Goal: Information Seeking & Learning: Check status

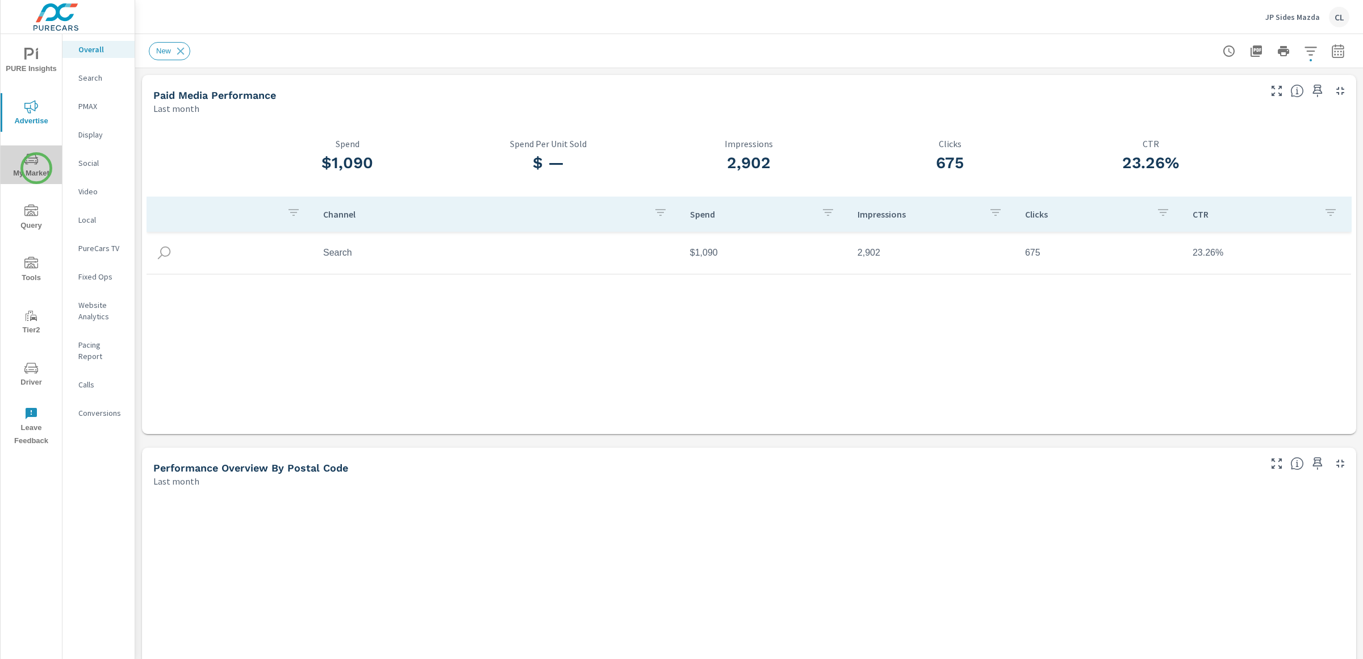
click at [36, 168] on span "My Market" at bounding box center [31, 166] width 55 height 28
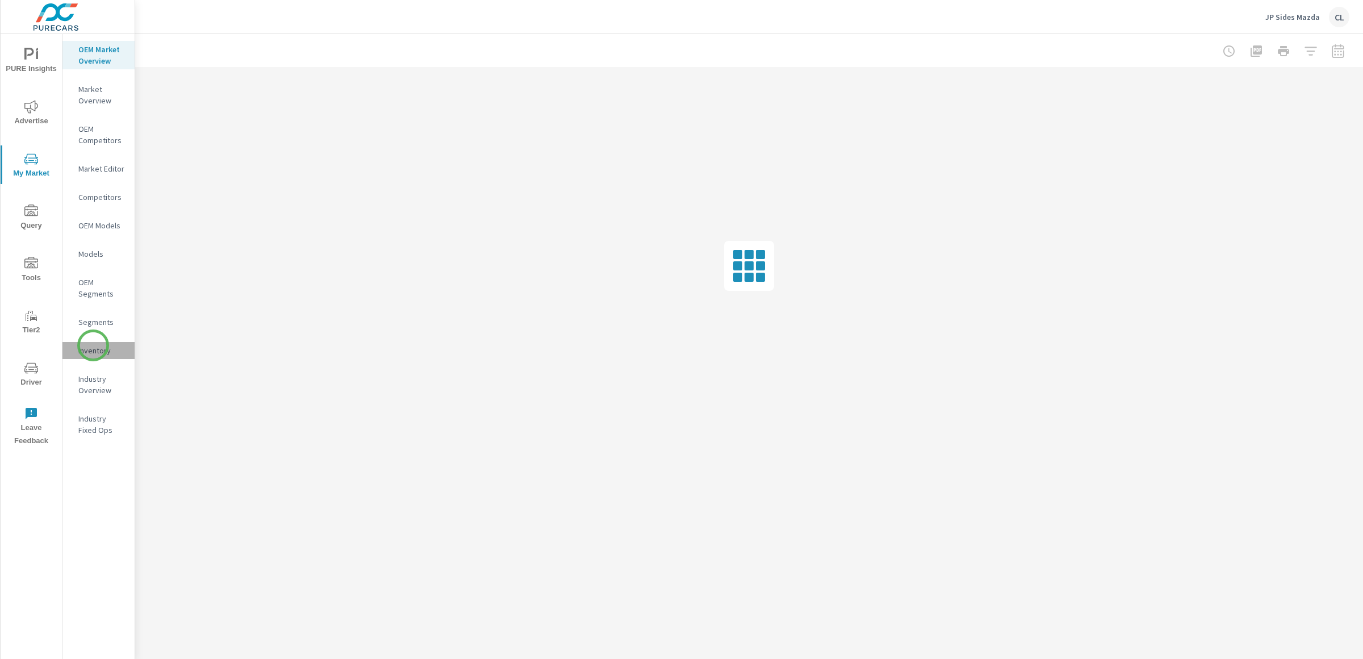
click at [93, 345] on p "Inventory" at bounding box center [101, 350] width 47 height 11
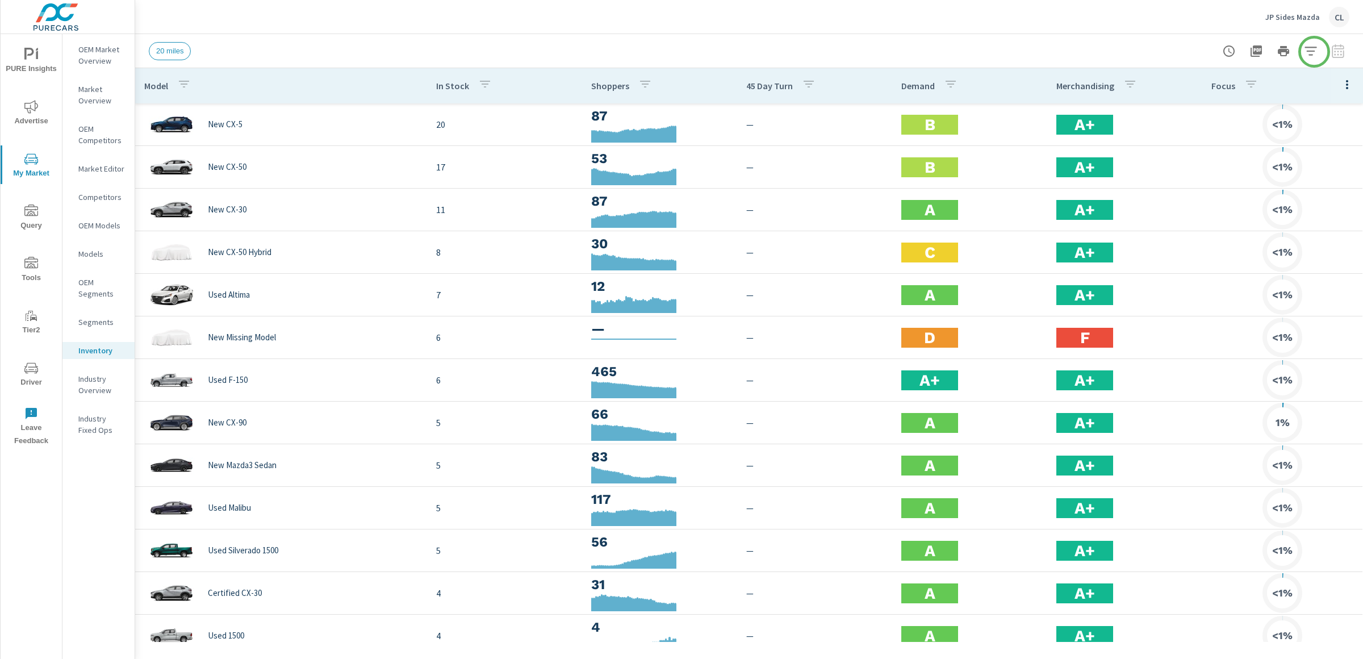
click at [1313, 51] on icon "button" at bounding box center [1311, 51] width 12 height 9
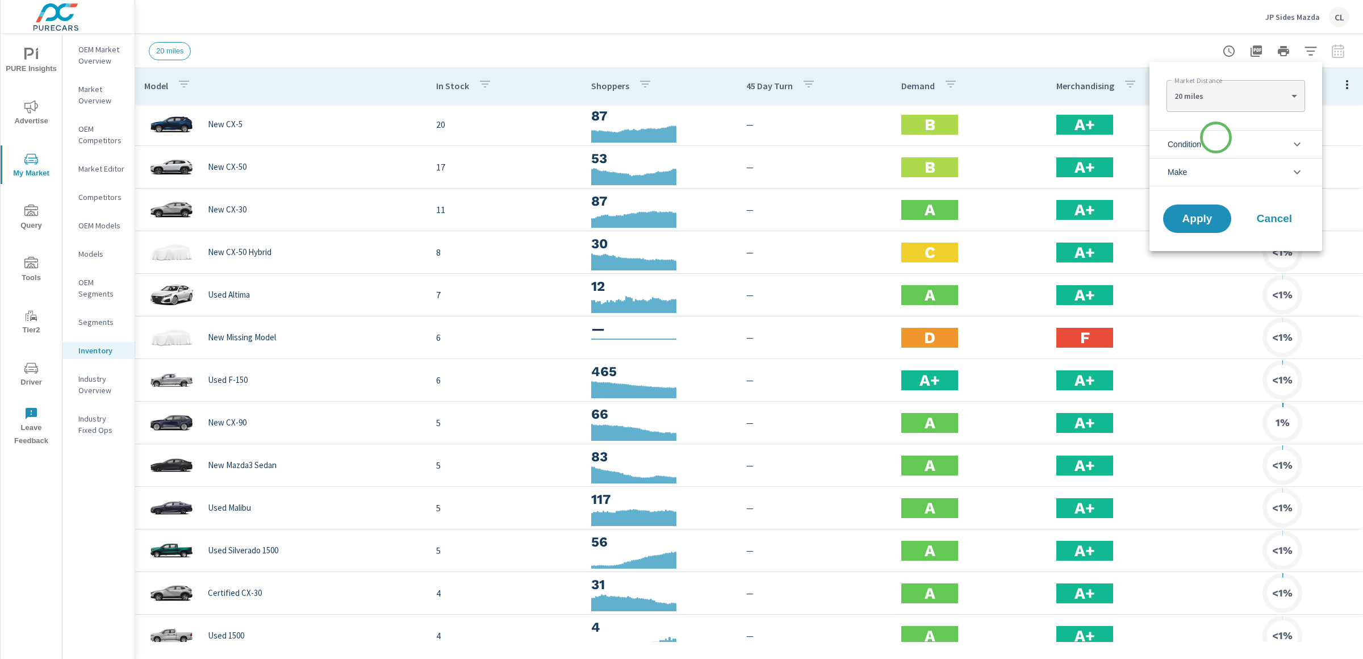
click at [1216, 141] on li "Condition" at bounding box center [1236, 144] width 173 height 28
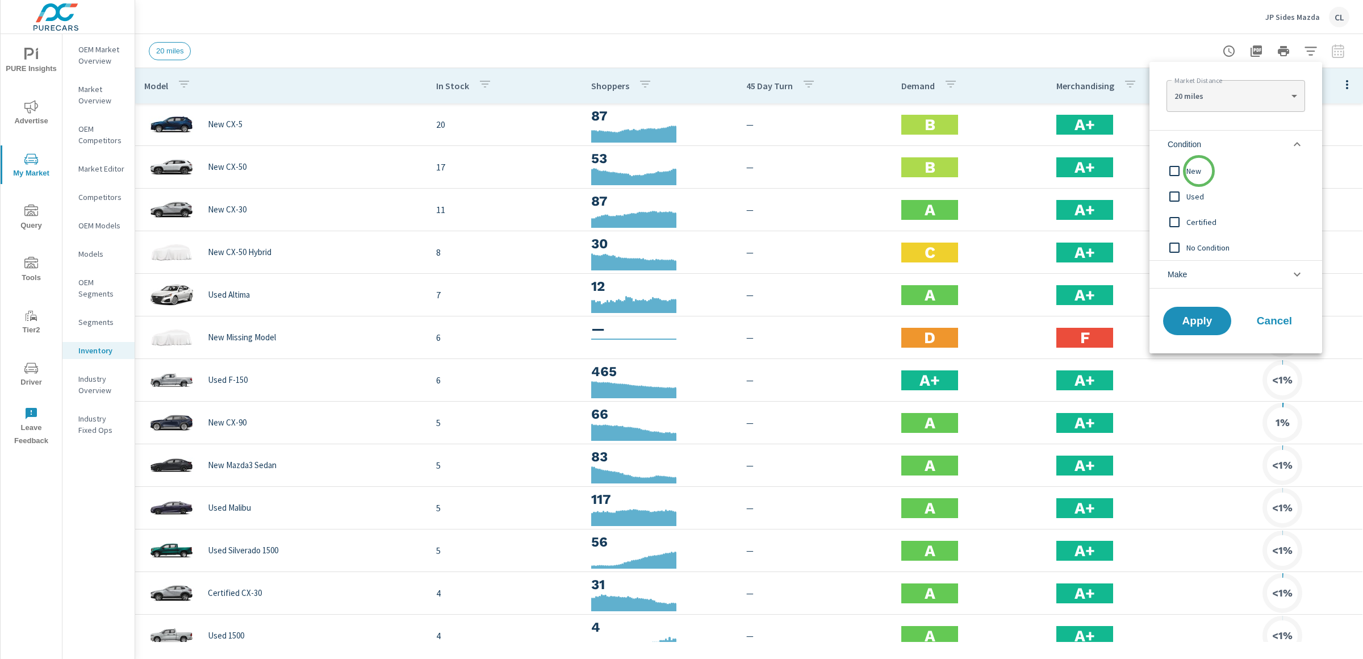
click at [1199, 170] on span "New" at bounding box center [1249, 171] width 124 height 14
click at [1208, 273] on li "Make" at bounding box center [1236, 274] width 173 height 28
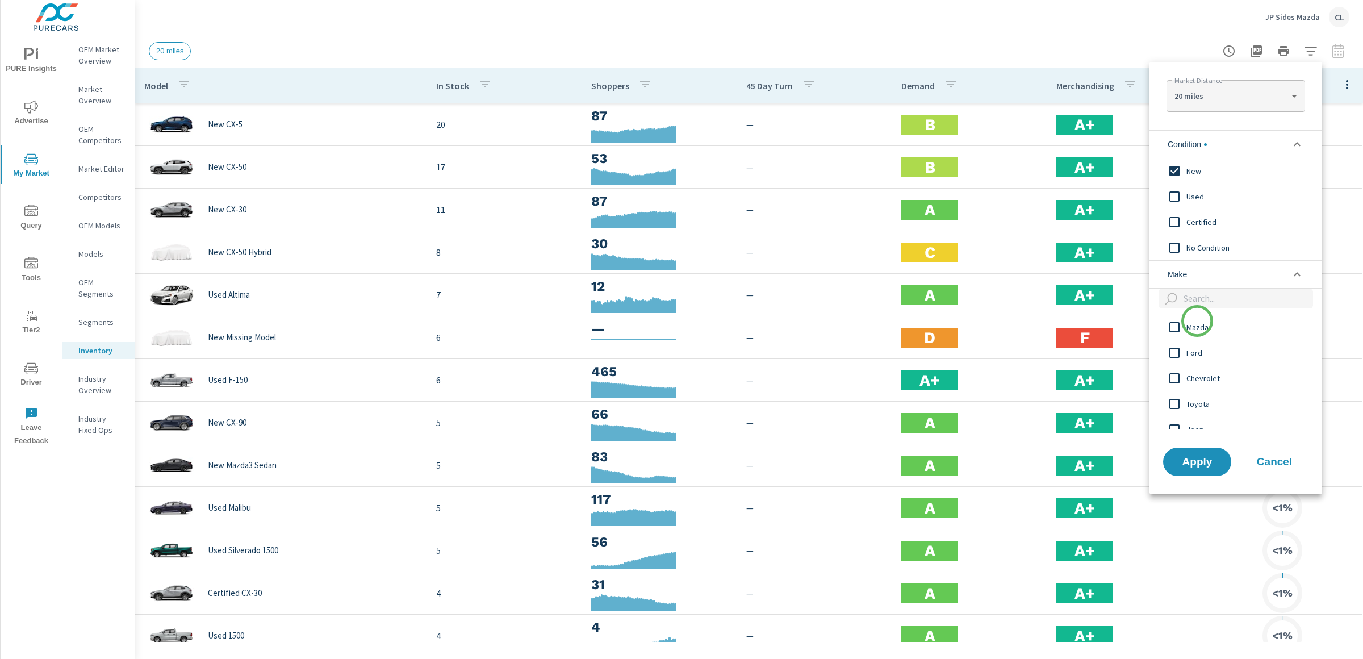
click at [1196, 326] on span "Mazda" at bounding box center [1249, 327] width 124 height 14
click at [1211, 457] on span "Apply" at bounding box center [1197, 461] width 47 height 11
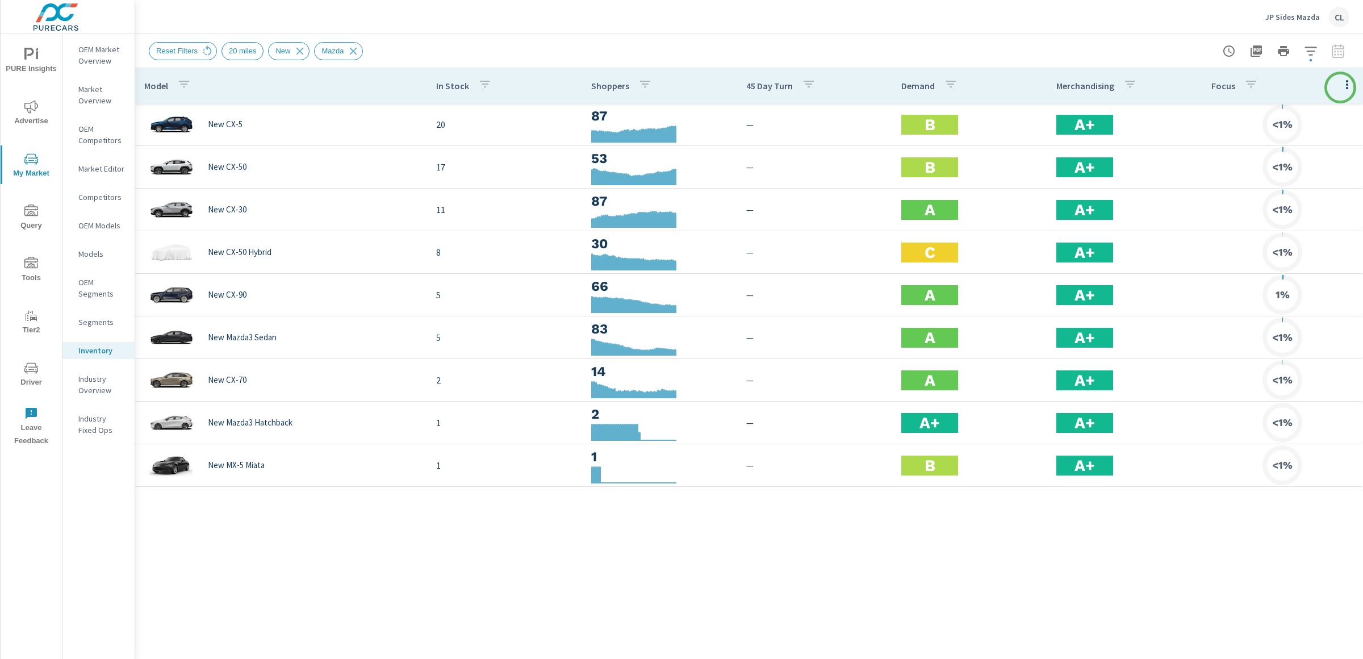
click at [1344, 85] on icon "button" at bounding box center [1348, 85] width 14 height 14
click at [1312, 155] on span "Audience" at bounding box center [1311, 151] width 72 height 11
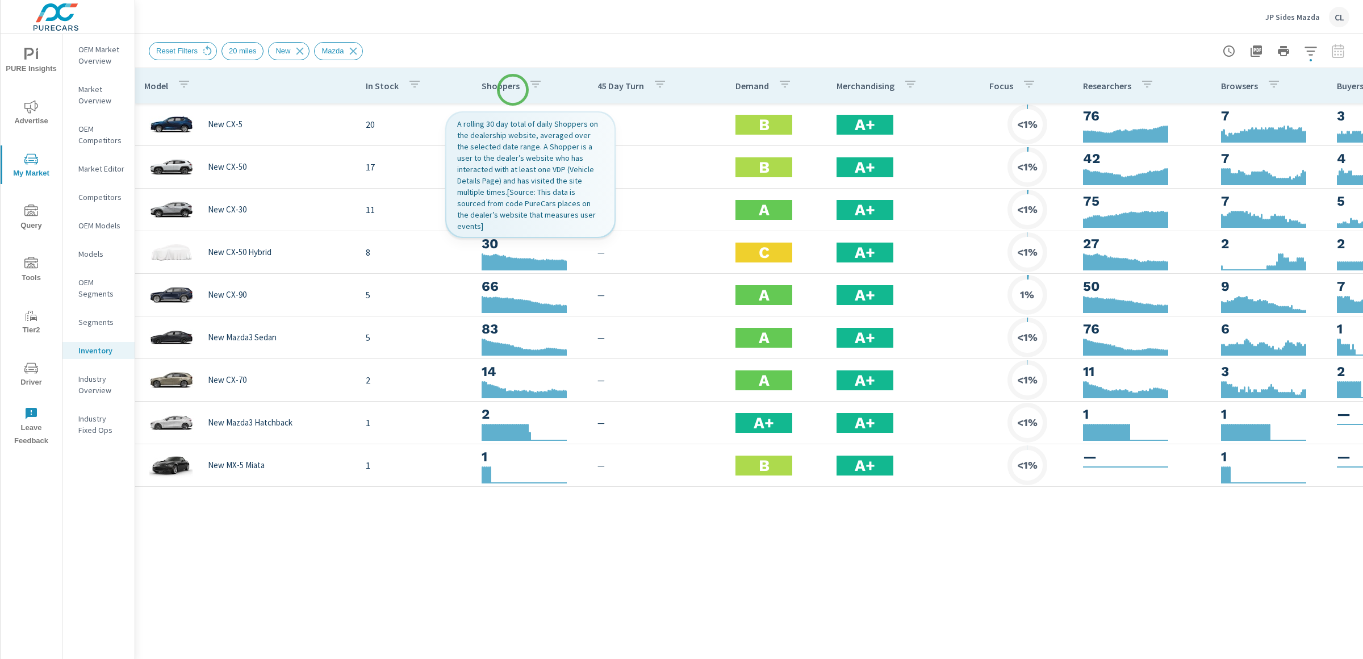
click at [513, 90] on p "Shoppers" at bounding box center [501, 85] width 38 height 11
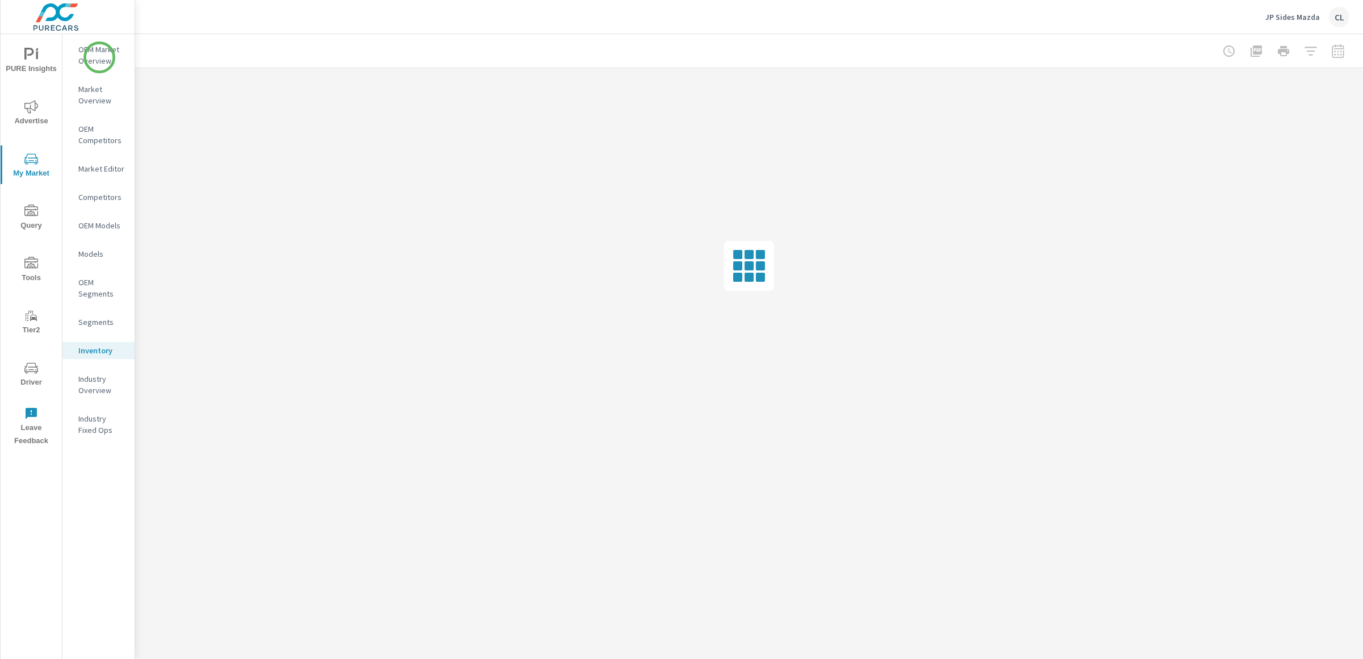
click at [96, 57] on p "OEM Market Overview" at bounding box center [101, 55] width 47 height 23
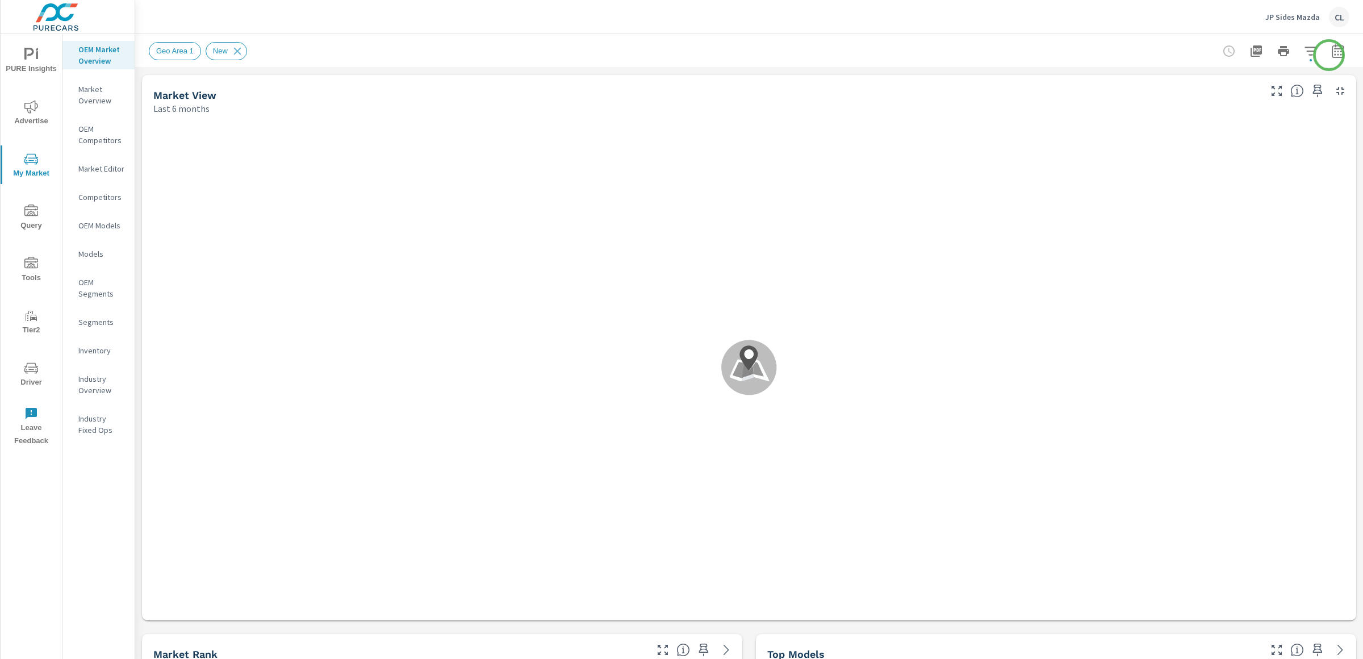
click at [1332, 53] on icon "button" at bounding box center [1339, 51] width 14 height 14
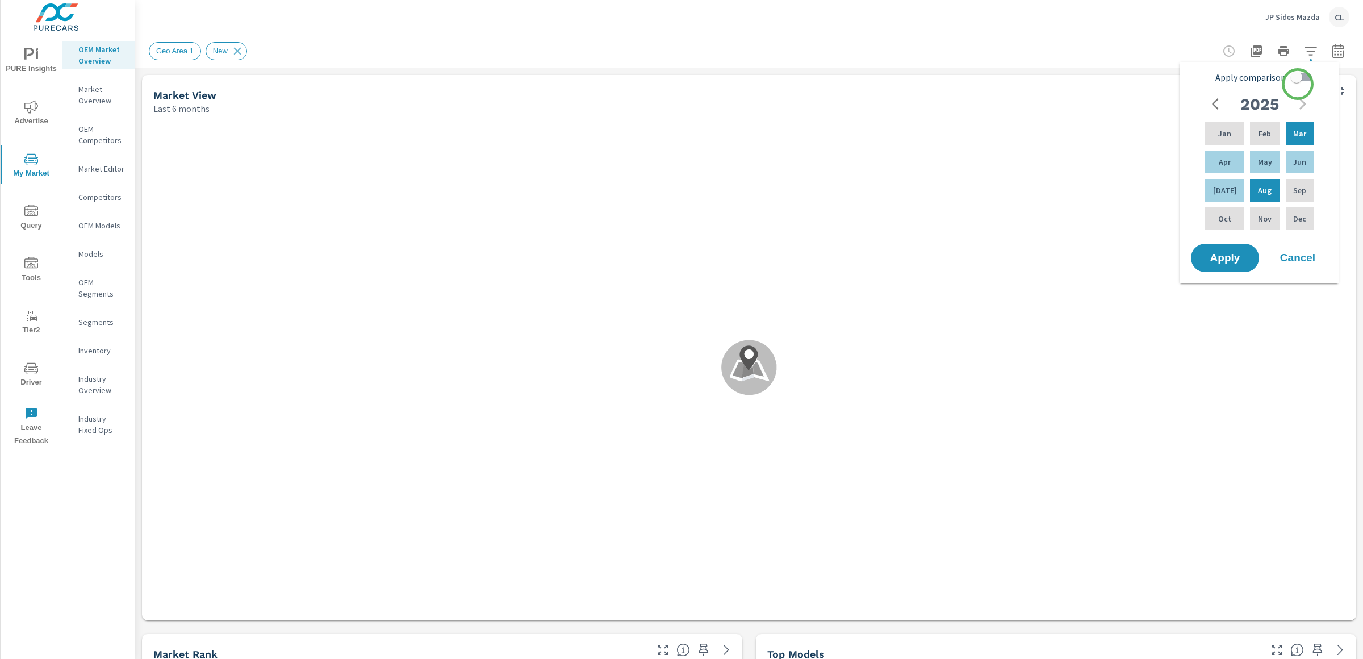
click at [1299, 82] on input "Apply comparison" at bounding box center [1297, 77] width 65 height 22
checkbox input "true"
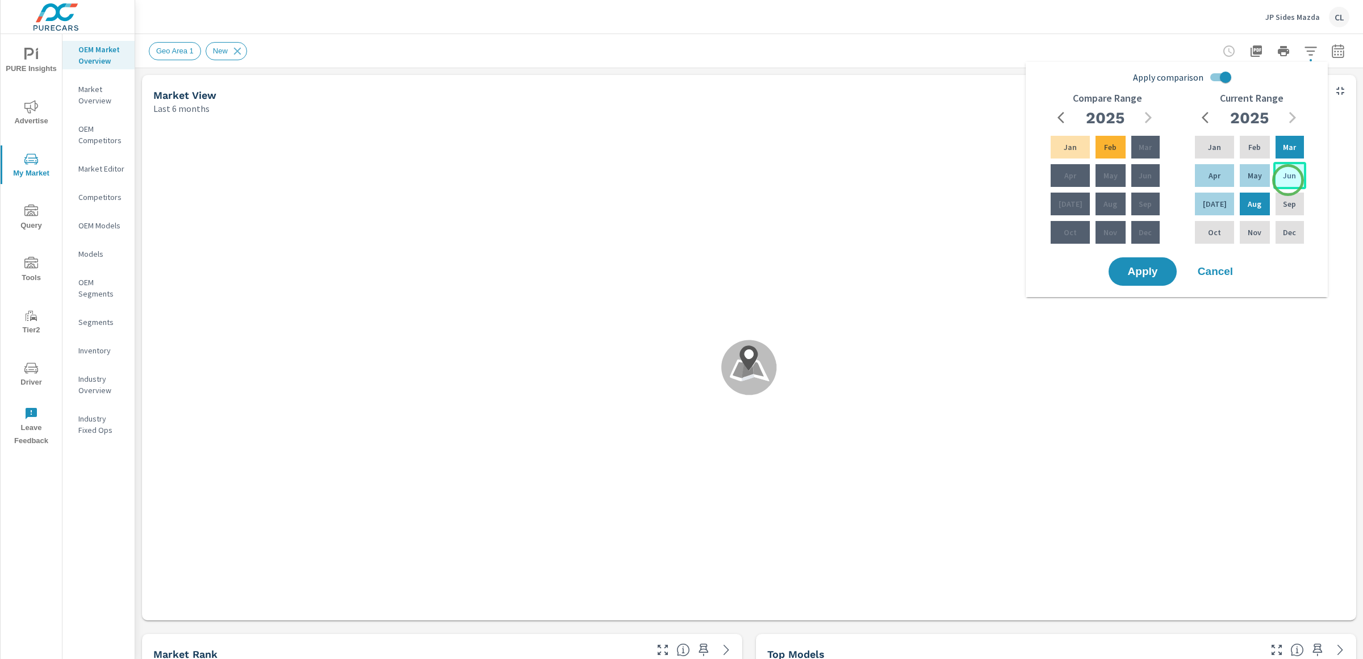
click at [1288, 180] on p "Jun" at bounding box center [1289, 175] width 13 height 11
click at [1245, 211] on div "Aug" at bounding box center [1255, 203] width 34 height 27
click at [1149, 143] on p "Mar" at bounding box center [1145, 146] width 13 height 11
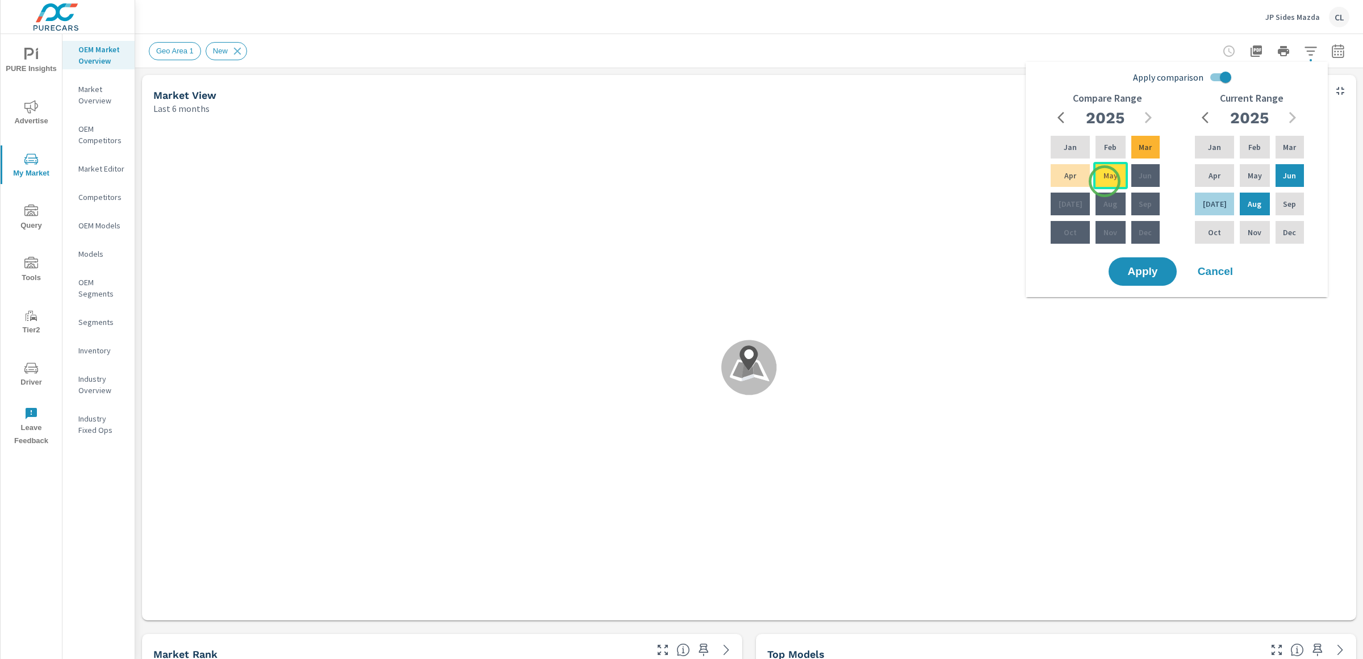
click at [1105, 181] on div "May" at bounding box center [1111, 175] width 34 height 27
click at [1144, 272] on span "Apply" at bounding box center [1143, 271] width 47 height 11
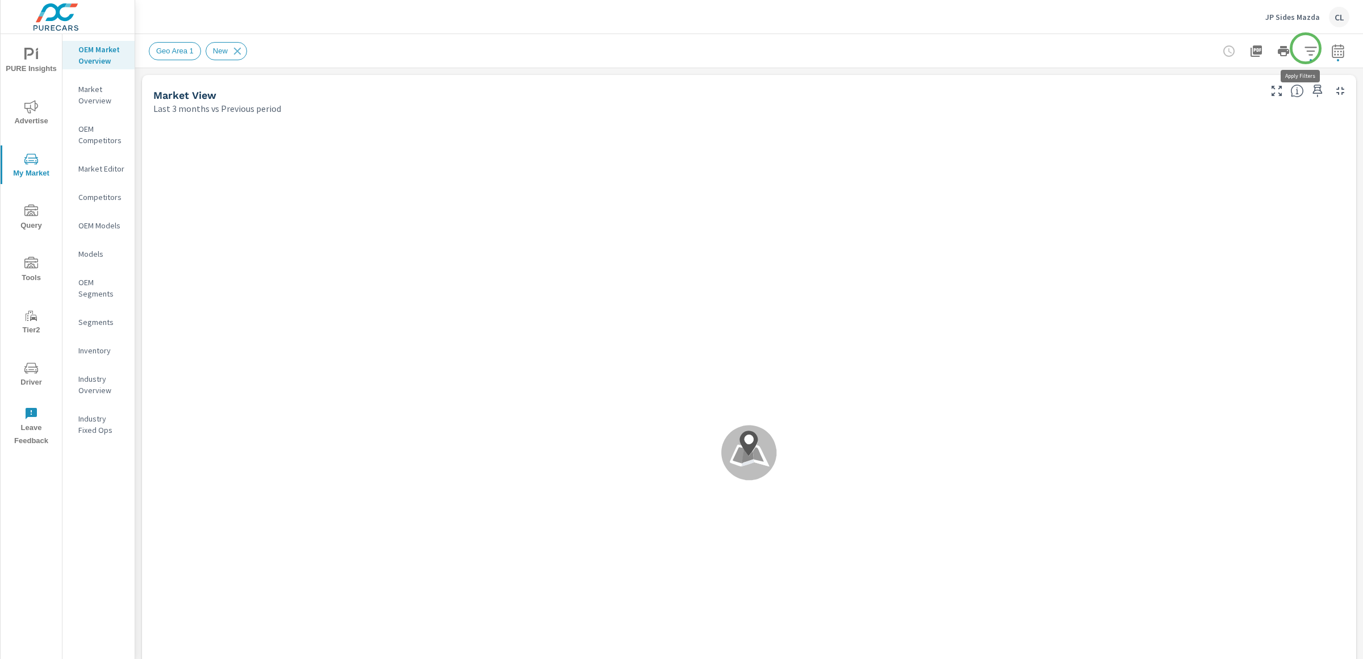
click at [1306, 48] on icon "button" at bounding box center [1311, 51] width 14 height 14
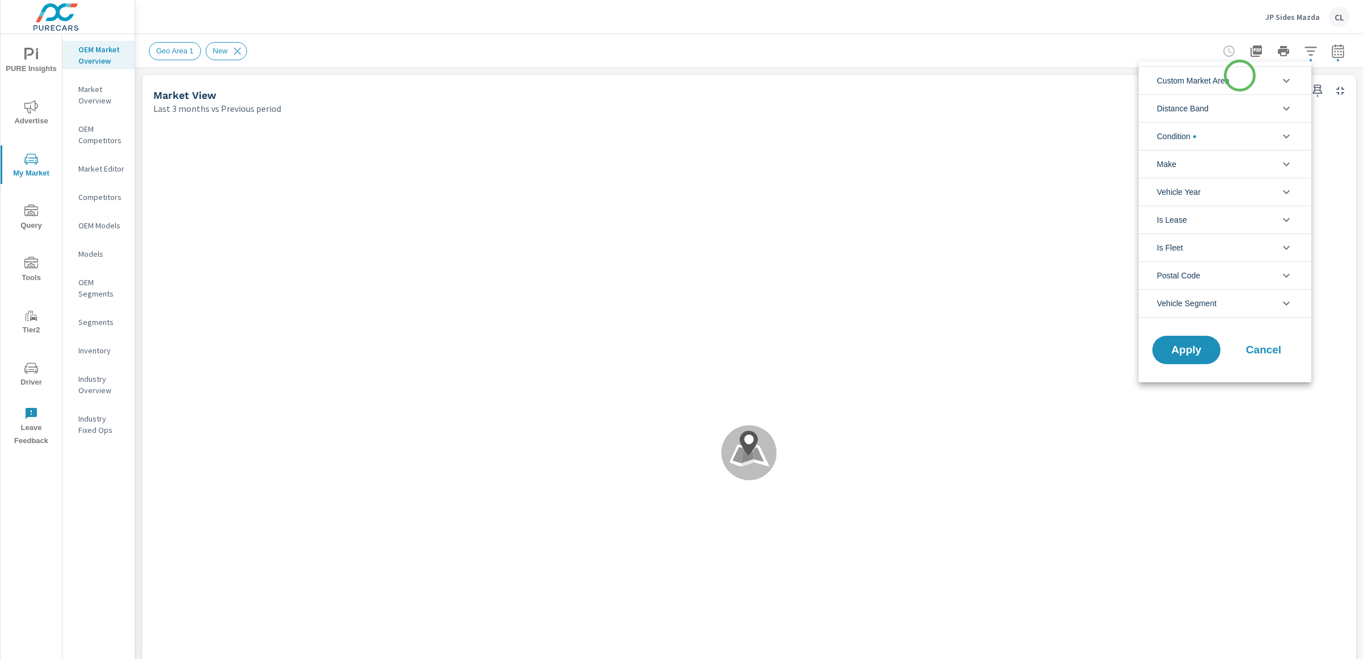
click at [1230, 80] on span "Custom Market Area" at bounding box center [1193, 80] width 73 height 27
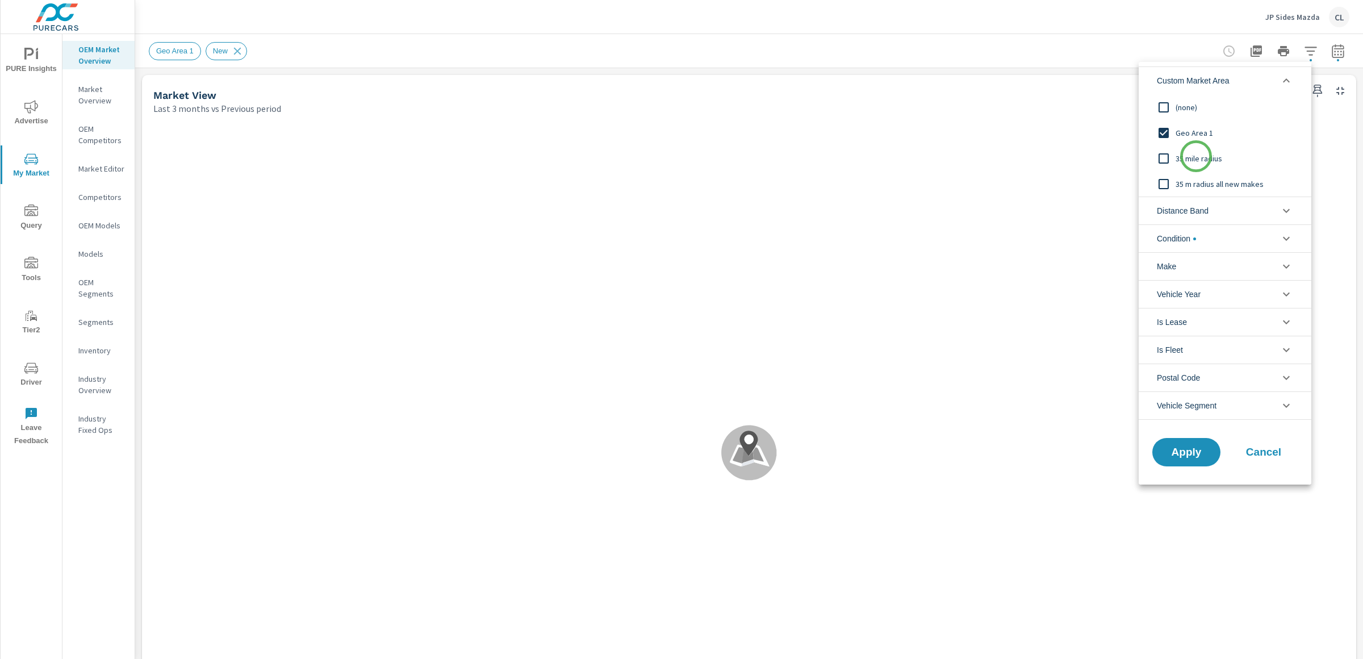
click at [1196, 157] on span "35 mile radius" at bounding box center [1238, 159] width 124 height 14
click at [1187, 452] on span "Apply" at bounding box center [1186, 452] width 47 height 11
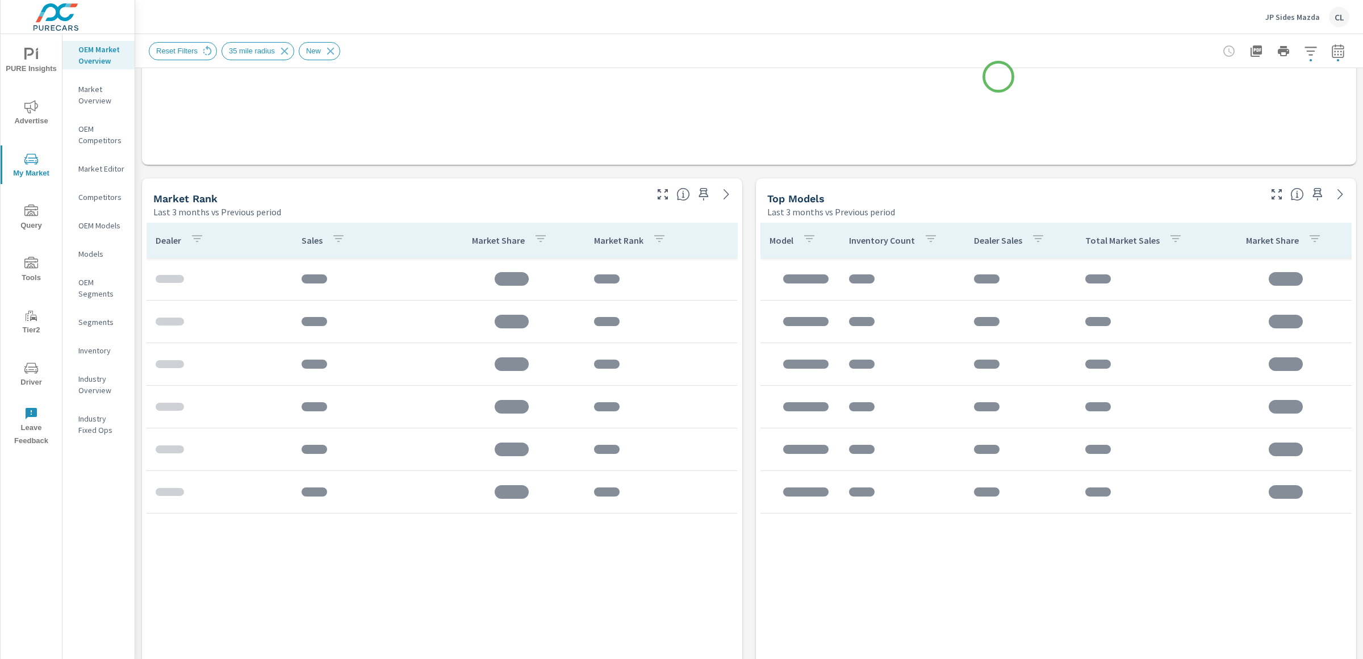
scroll to position [661, 0]
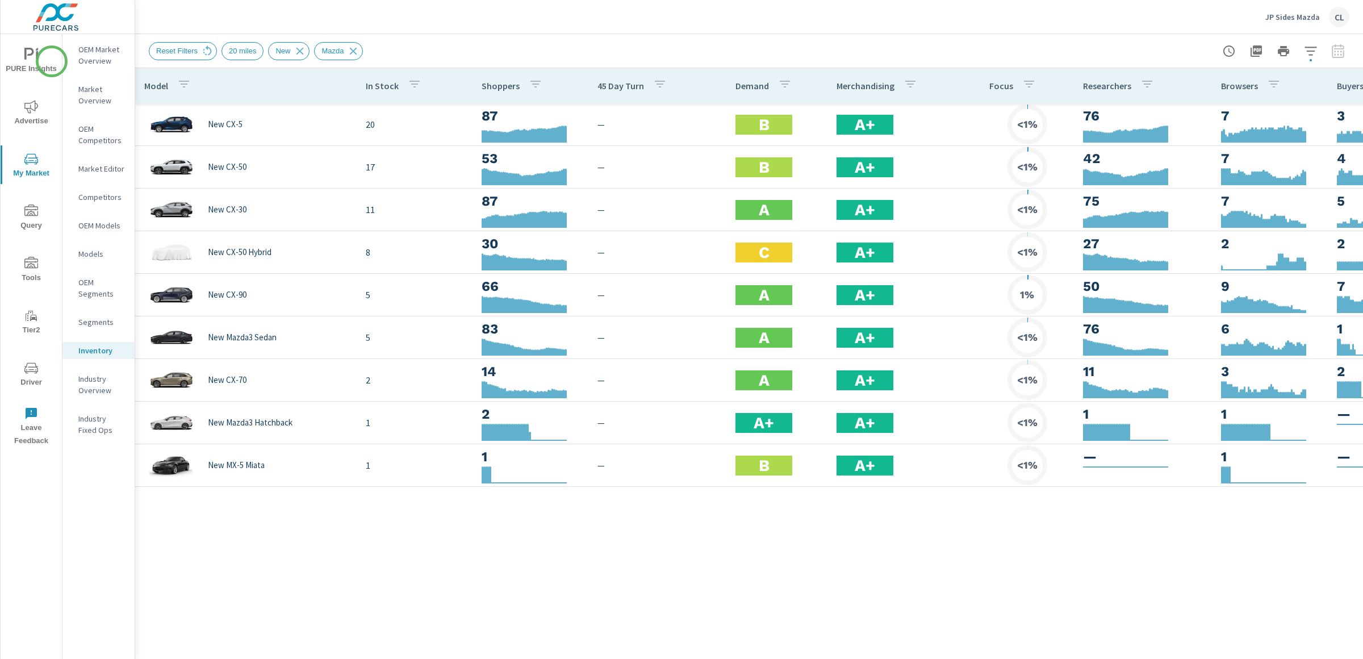
click at [51, 61] on span "PURE Insights" at bounding box center [31, 62] width 55 height 28
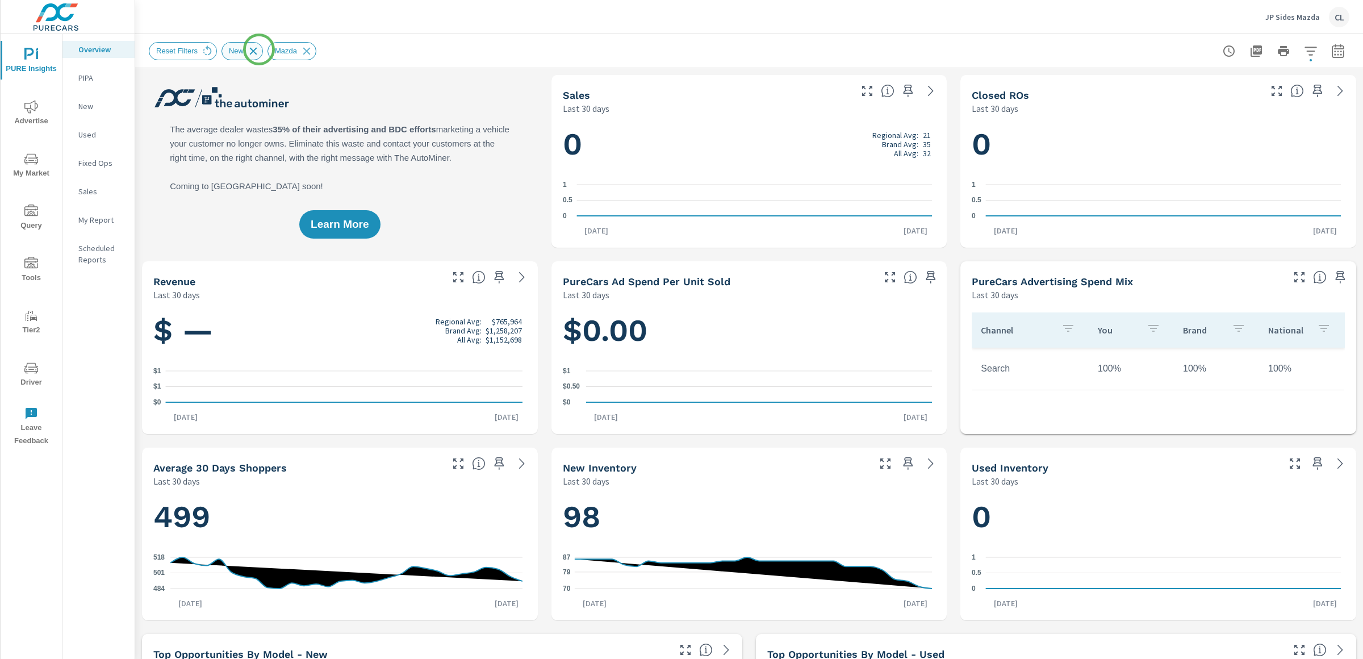
click at [259, 49] on icon at bounding box center [253, 51] width 12 height 12
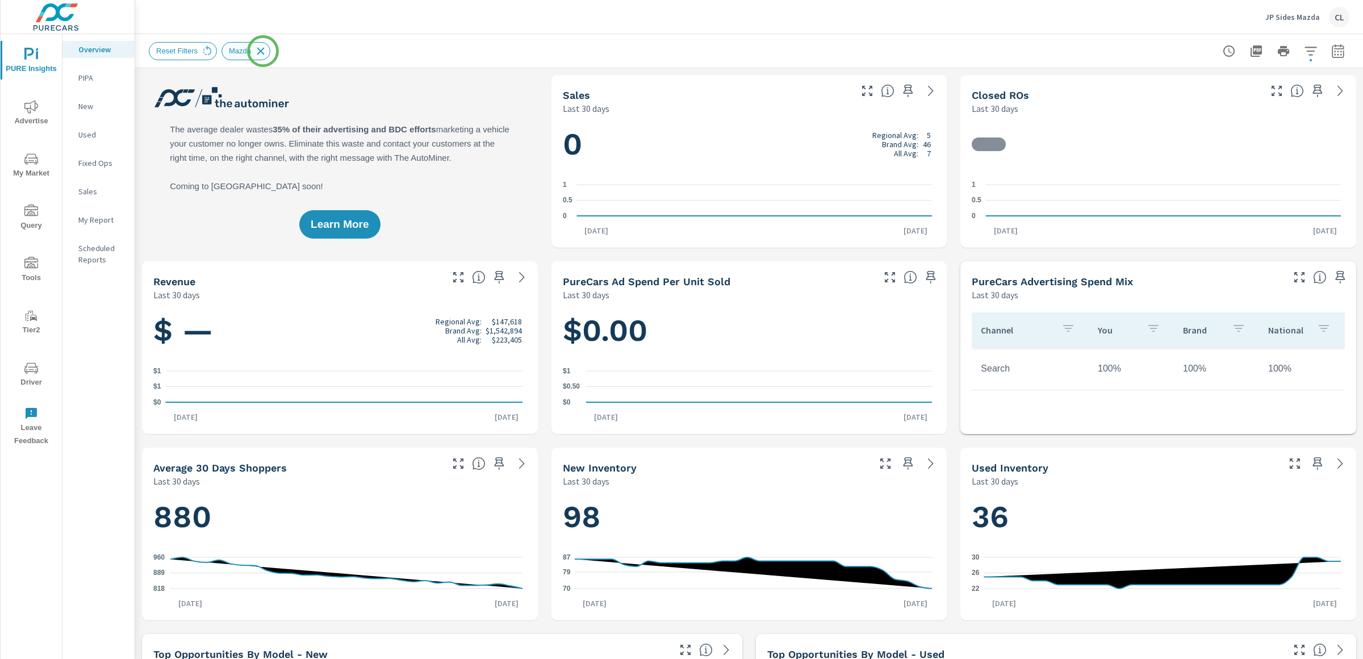
click at [263, 52] on icon at bounding box center [260, 50] width 7 height 7
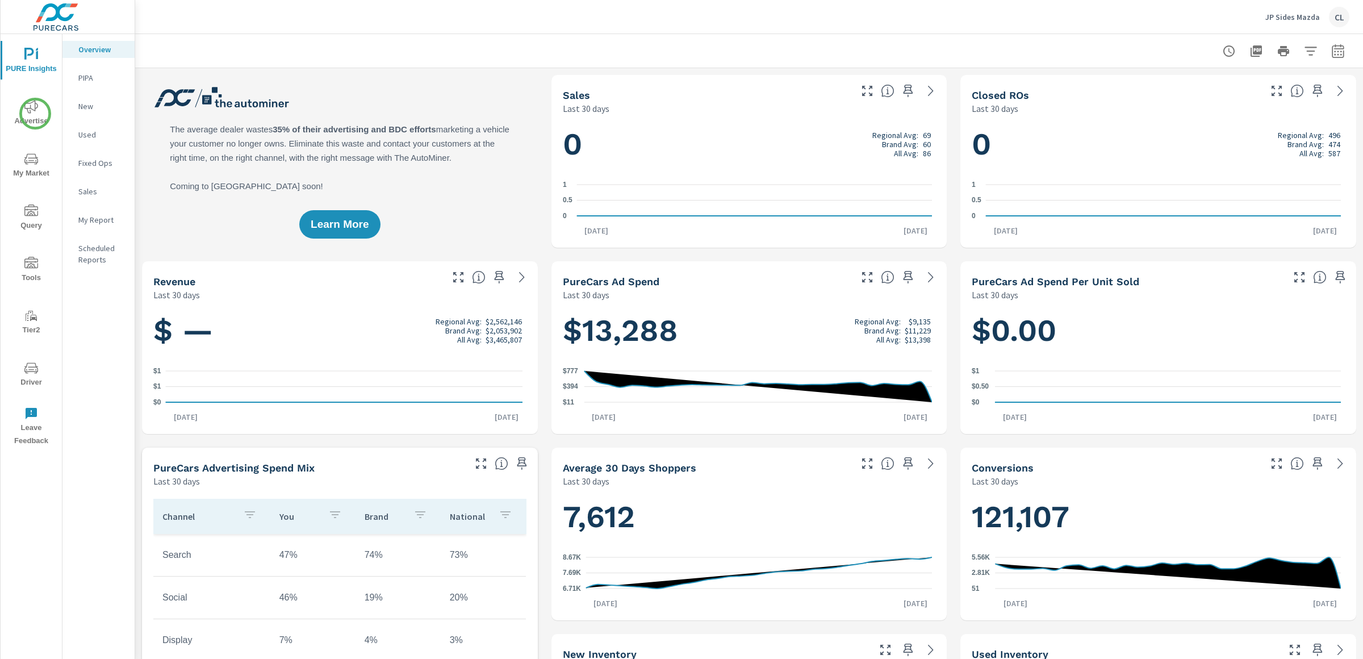
click at [35, 114] on span "Advertise" at bounding box center [31, 114] width 55 height 28
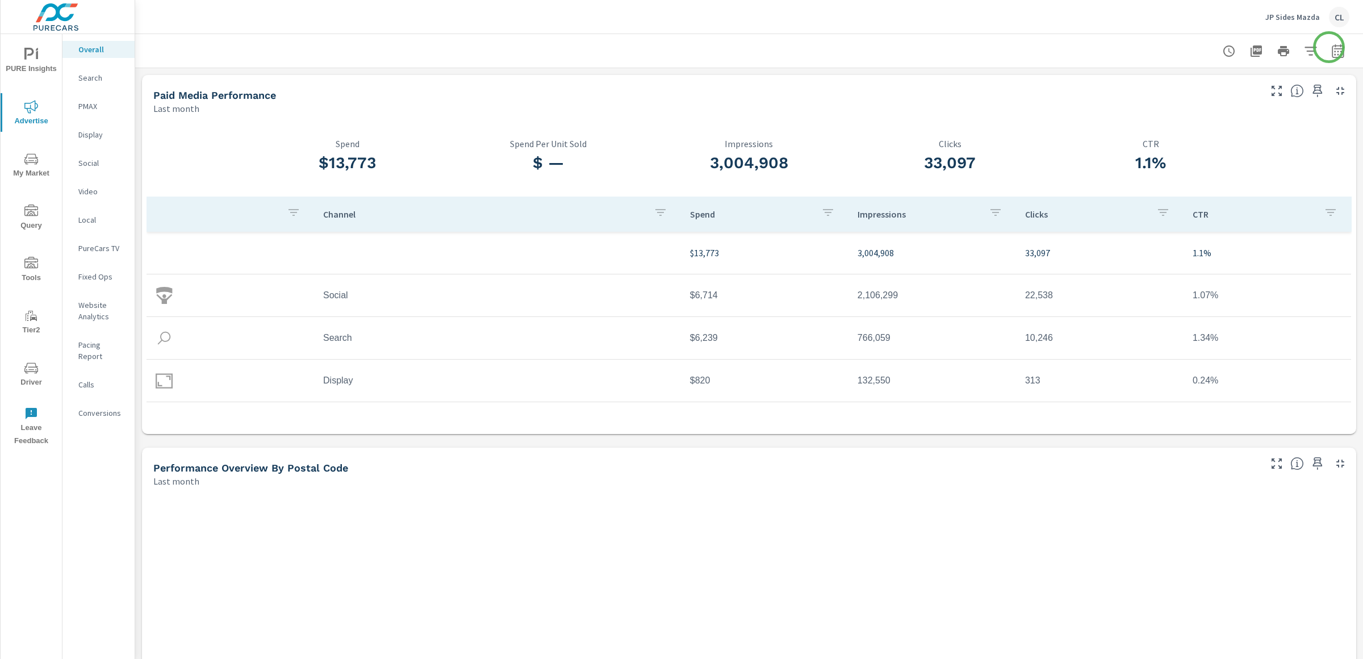
click at [1332, 48] on icon "button" at bounding box center [1339, 51] width 14 height 14
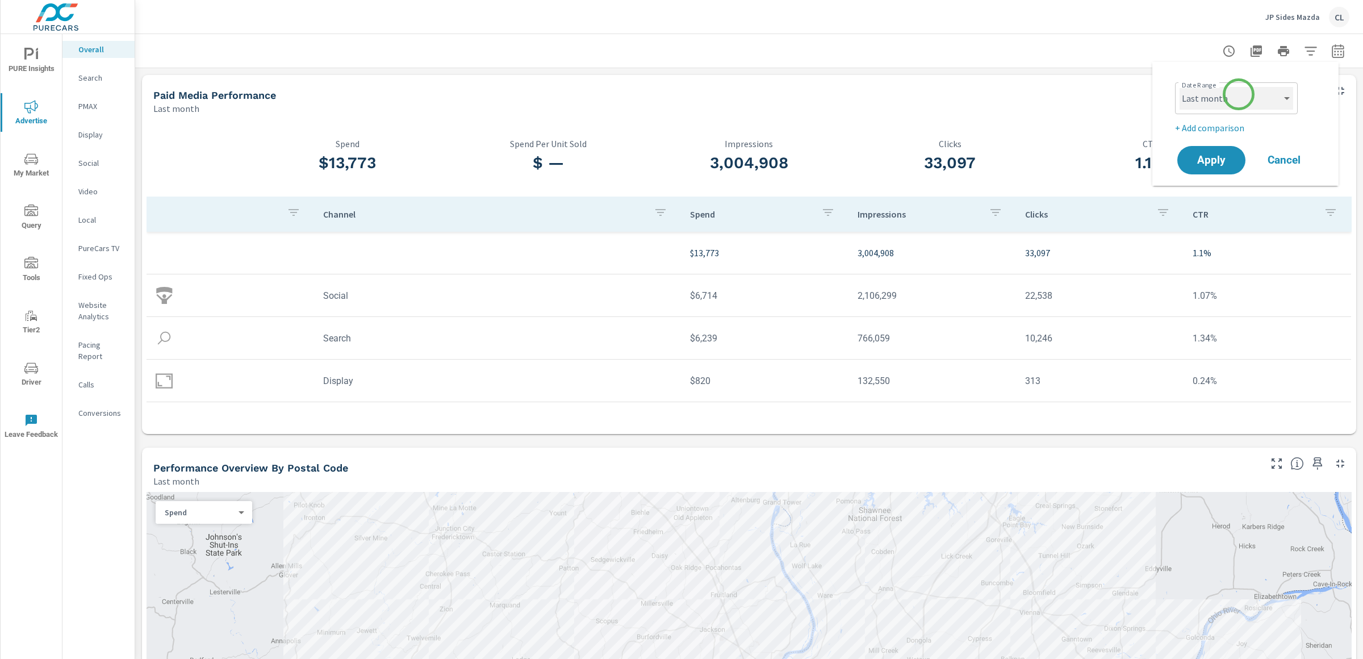
click at [1238, 95] on select "Custom [DATE] Last week Last 7 days Last 14 days Last 30 days Last 45 days Last…" at bounding box center [1237, 98] width 114 height 23
click at [1180, 87] on select "Custom [DATE] Last week Last 7 days Last 14 days Last 30 days Last 45 days Last…" at bounding box center [1237, 98] width 114 height 23
select select "Month to date"
click at [1225, 132] on p "+ Add comparison" at bounding box center [1247, 128] width 145 height 14
select select "Previous period"
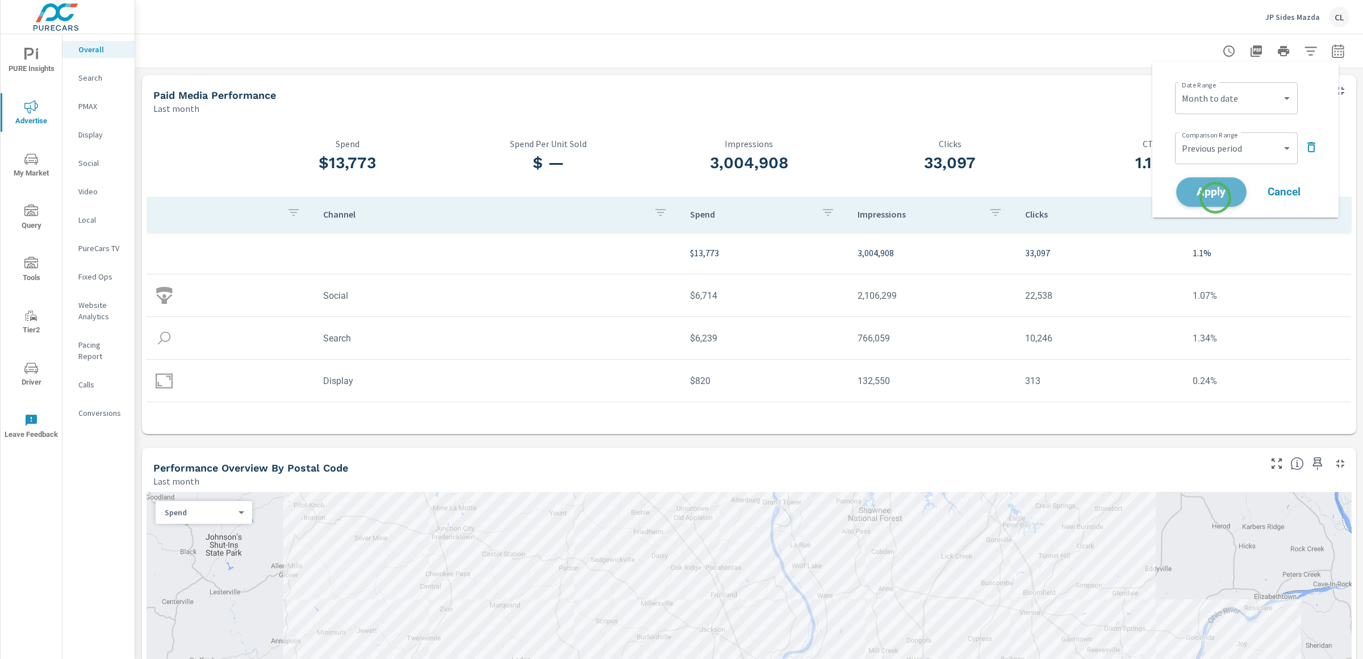
click at [1215, 198] on span "Apply" at bounding box center [1211, 192] width 47 height 11
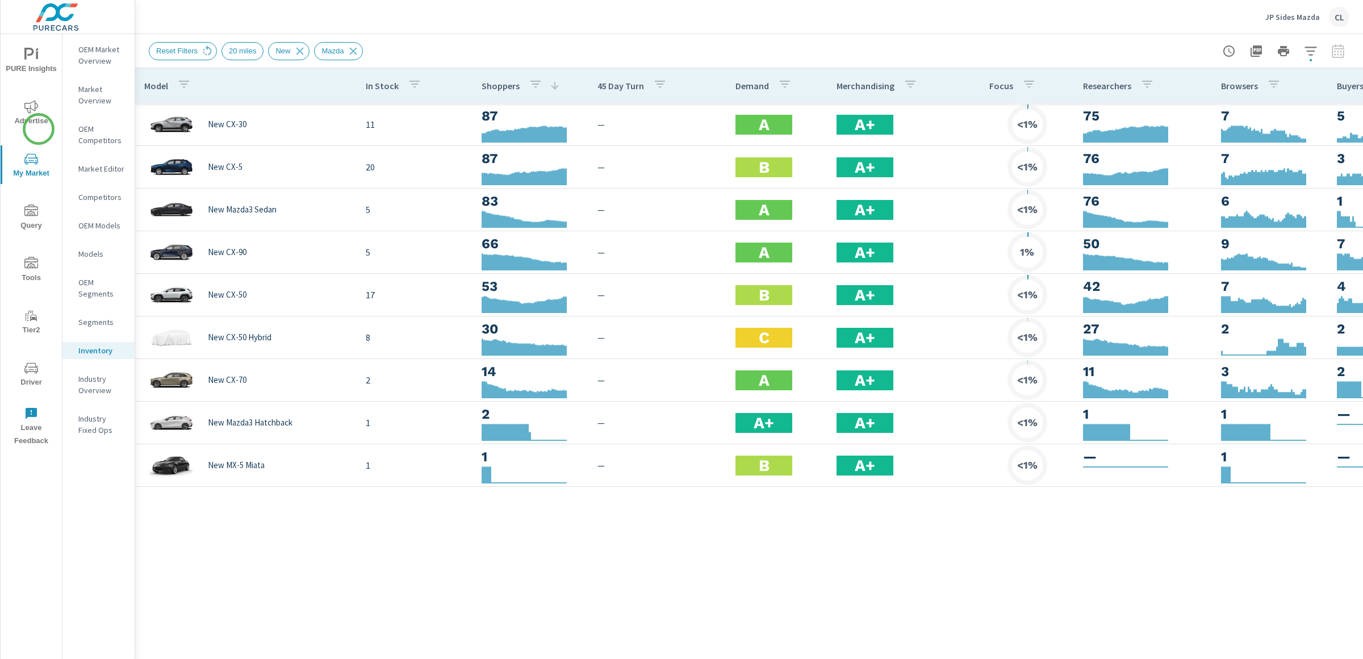
click at [38, 104] on span "Advertise" at bounding box center [31, 114] width 55 height 28
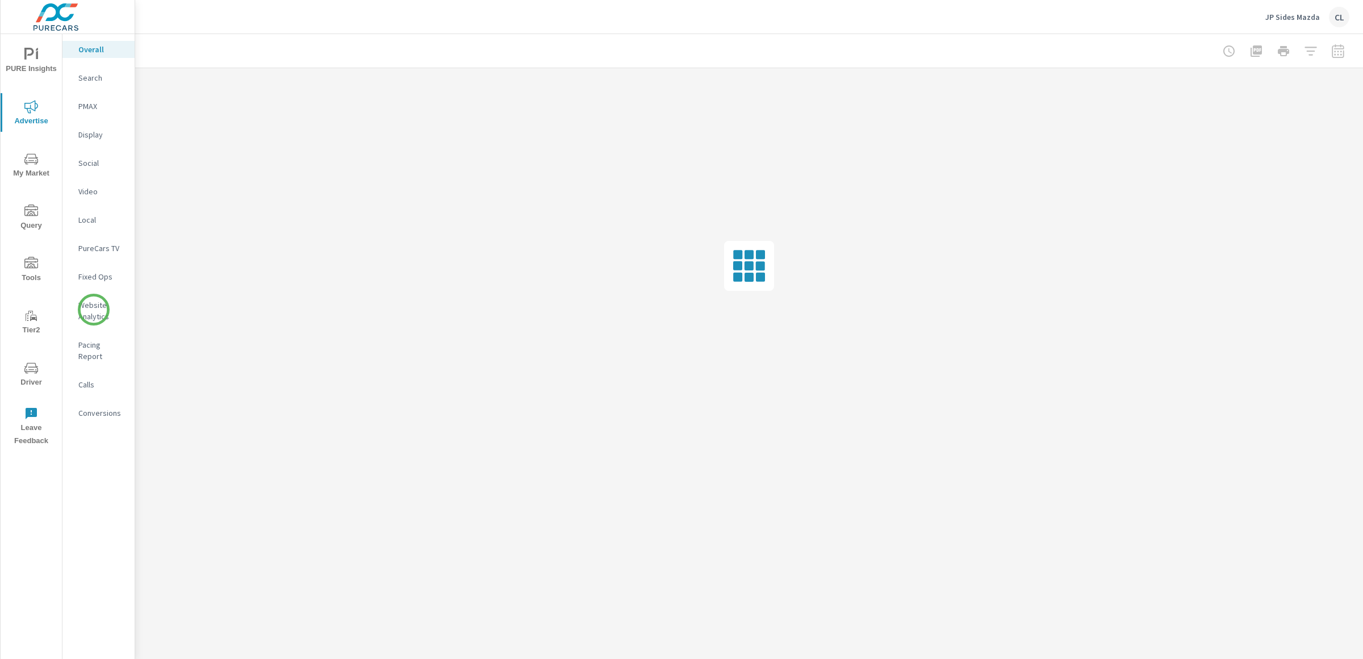
click at [94, 310] on p "Website Analytics" at bounding box center [101, 310] width 47 height 23
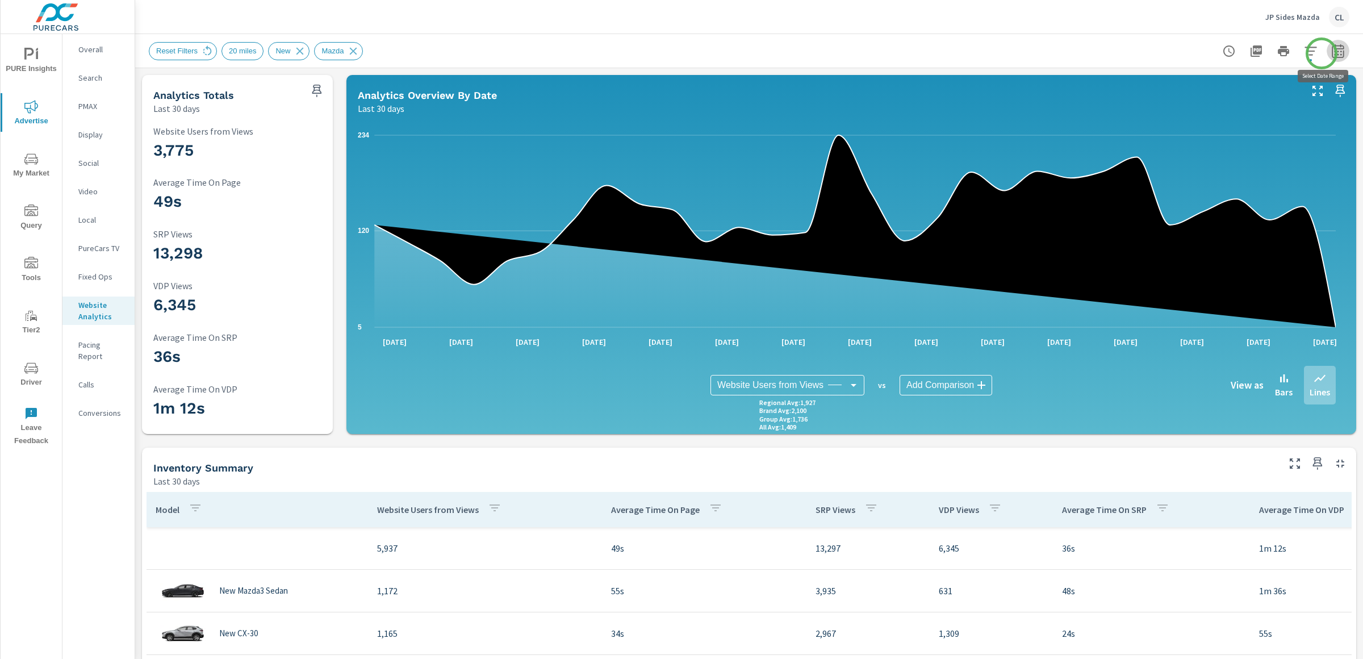
click at [1332, 53] on icon "button" at bounding box center [1338, 51] width 12 height 14
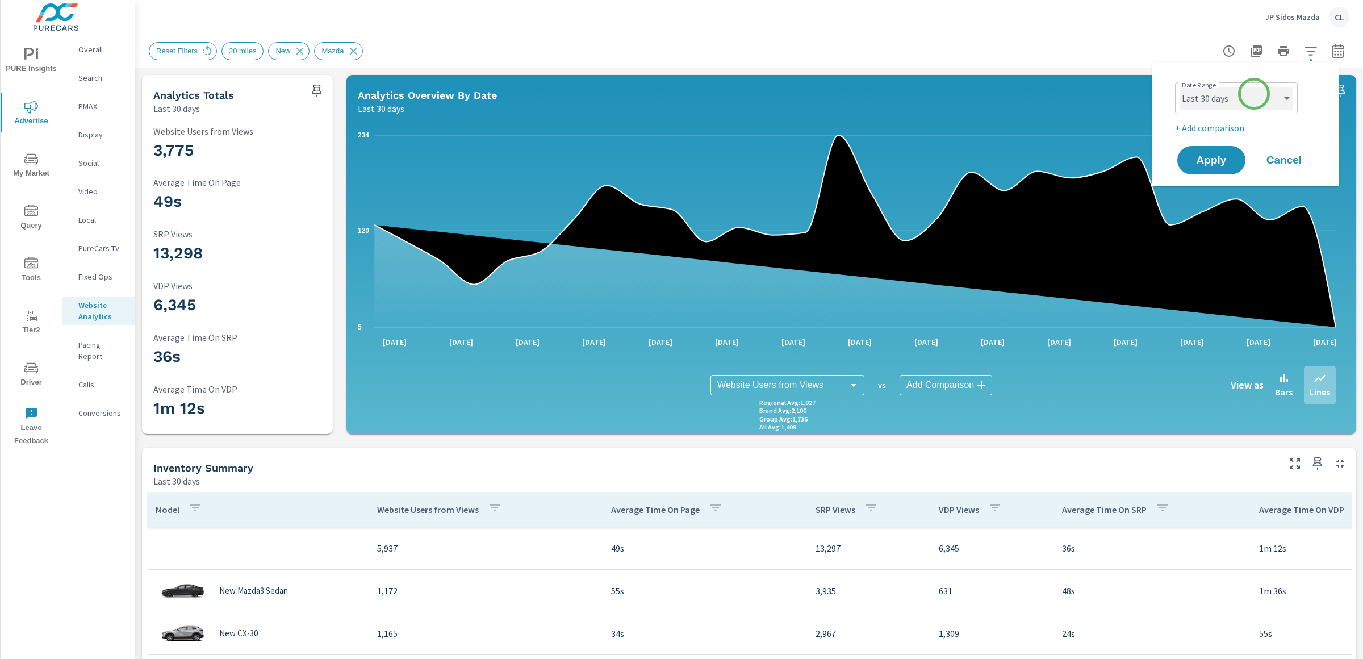
click at [1252, 96] on select "Custom [DATE] Last week Last 7 days Last 14 days Last 30 days Last 45 days Last…" at bounding box center [1237, 98] width 114 height 23
click at [1180, 87] on select "Custom [DATE] Last week Last 7 days Last 14 days Last 30 days Last 45 days Last…" at bounding box center [1237, 98] width 114 height 23
select select "Month to date"
click at [1213, 127] on p "+ Add comparison" at bounding box center [1247, 128] width 145 height 14
select select "Previous period"
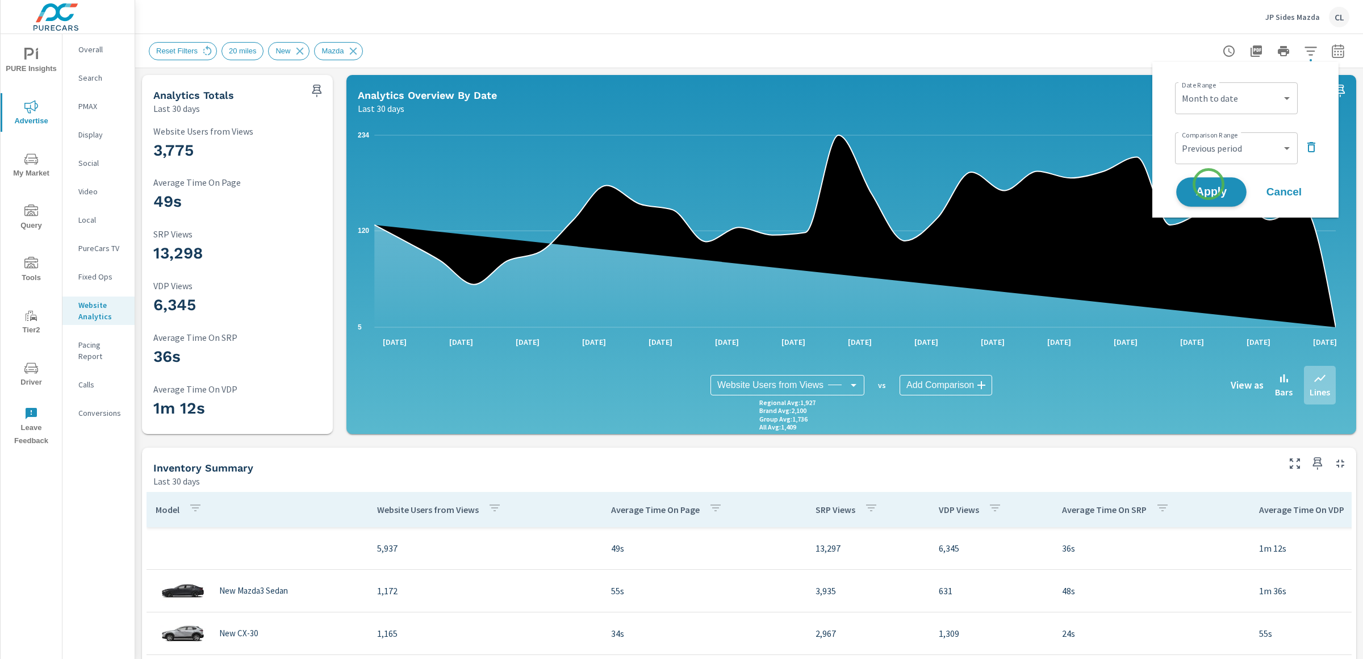
click at [1208, 187] on span "Apply" at bounding box center [1211, 192] width 47 height 11
